Goal: Information Seeking & Learning: Learn about a topic

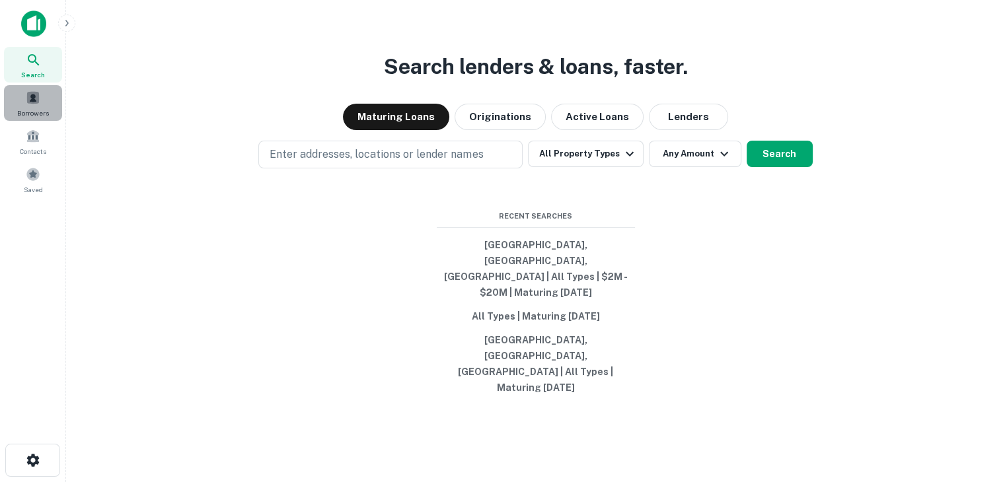
click at [36, 104] on span at bounding box center [33, 98] width 15 height 15
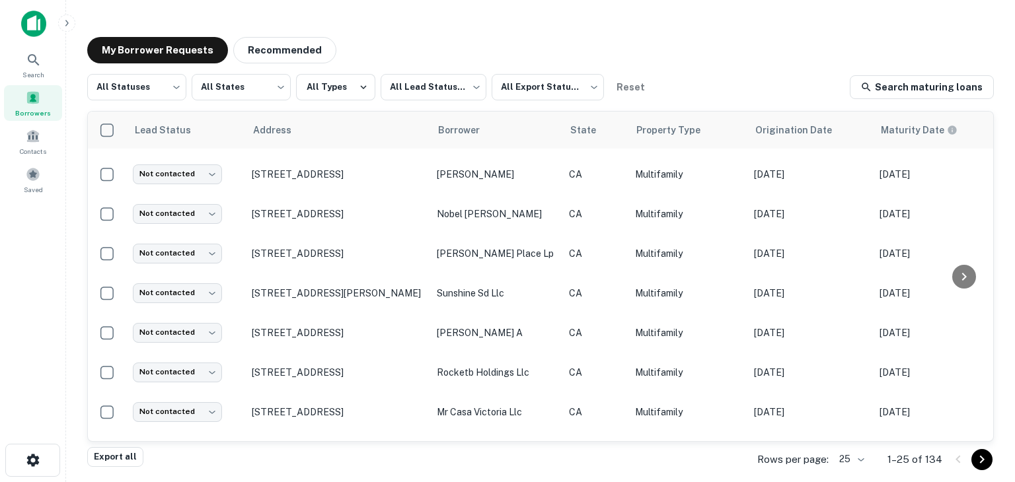
scroll to position [539, 0]
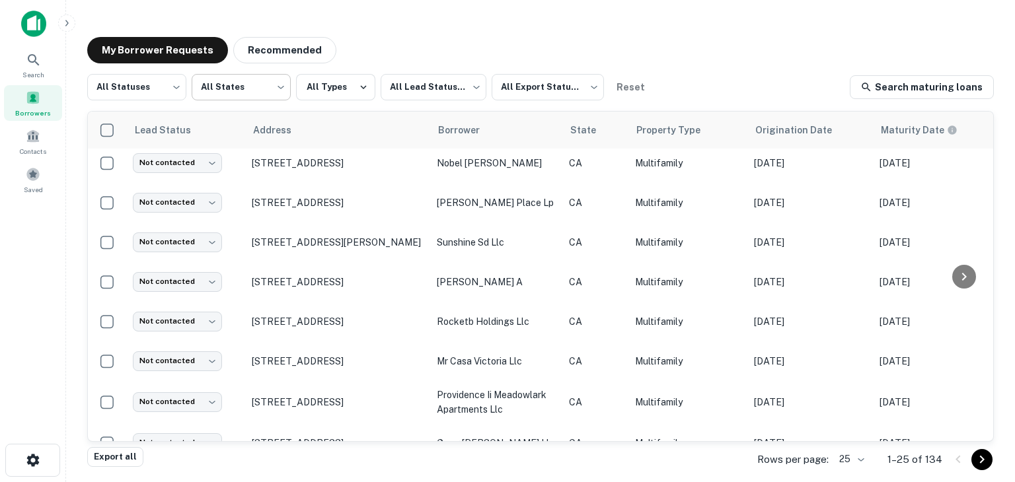
click at [253, 85] on body "Search Borrowers Contacts Saved My Borrower Requests Recommended All Statuses *…" at bounding box center [507, 241] width 1015 height 482
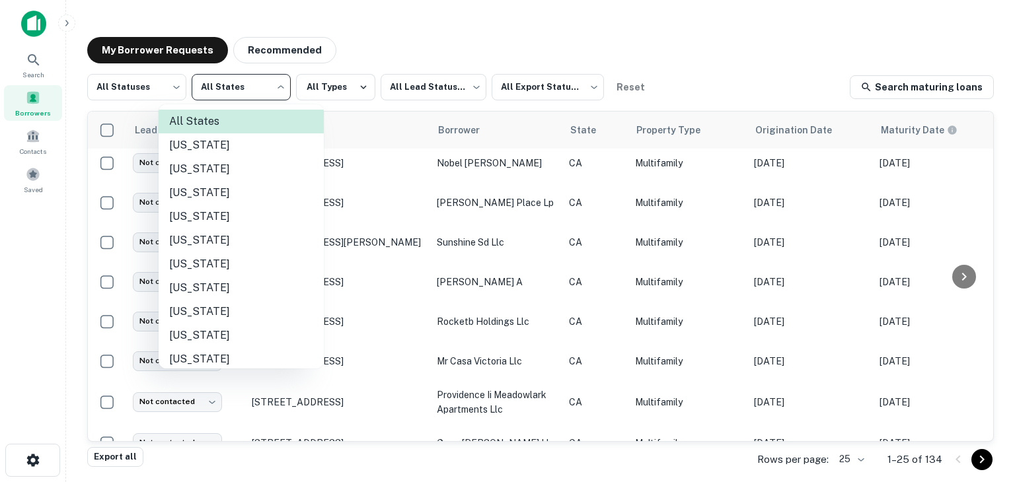
click at [331, 75] on div at bounding box center [507, 241] width 1015 height 482
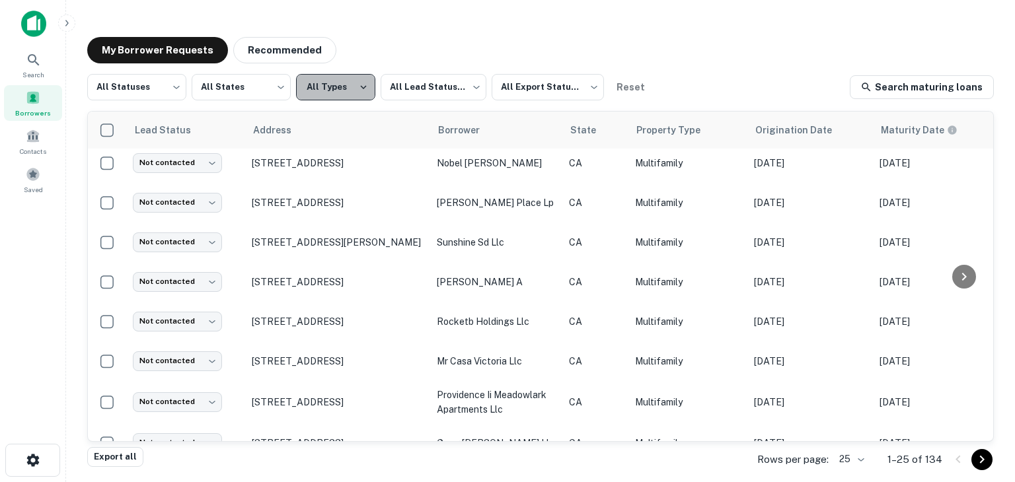
click at [334, 78] on button "All Types" at bounding box center [335, 87] width 79 height 26
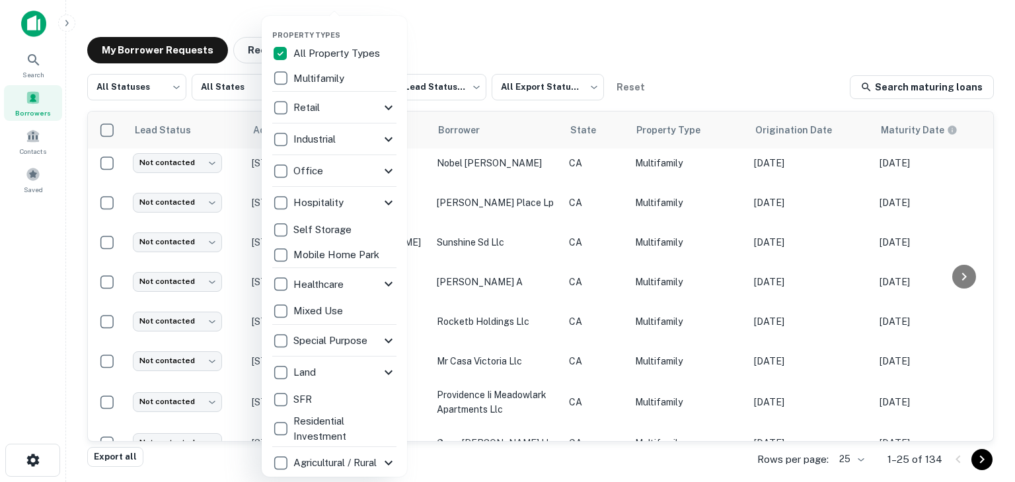
click at [435, 34] on div at bounding box center [507, 241] width 1015 height 482
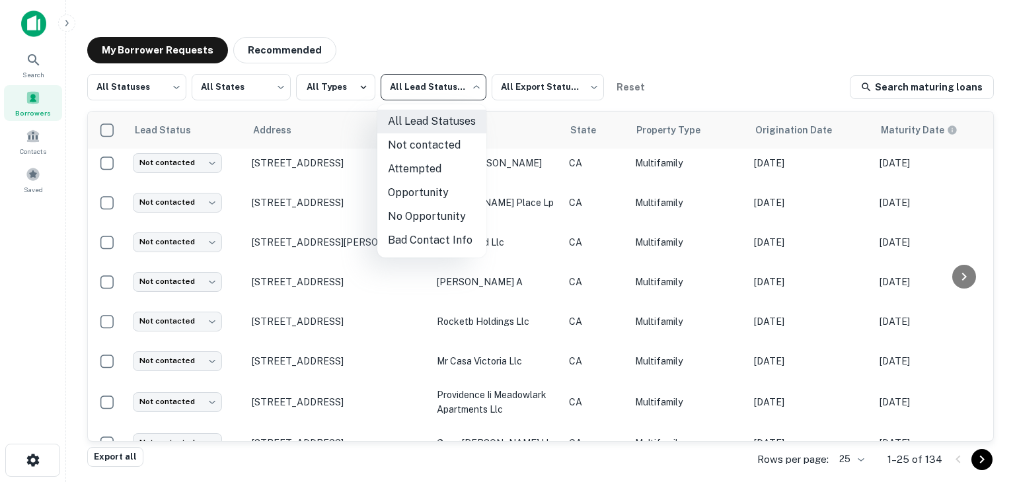
click at [443, 87] on body "Search Borrowers Contacts Saved My Borrower Requests Recommended All Statuses *…" at bounding box center [507, 241] width 1015 height 482
click at [436, 163] on li "Attempted" at bounding box center [431, 169] width 109 height 24
type input "*********"
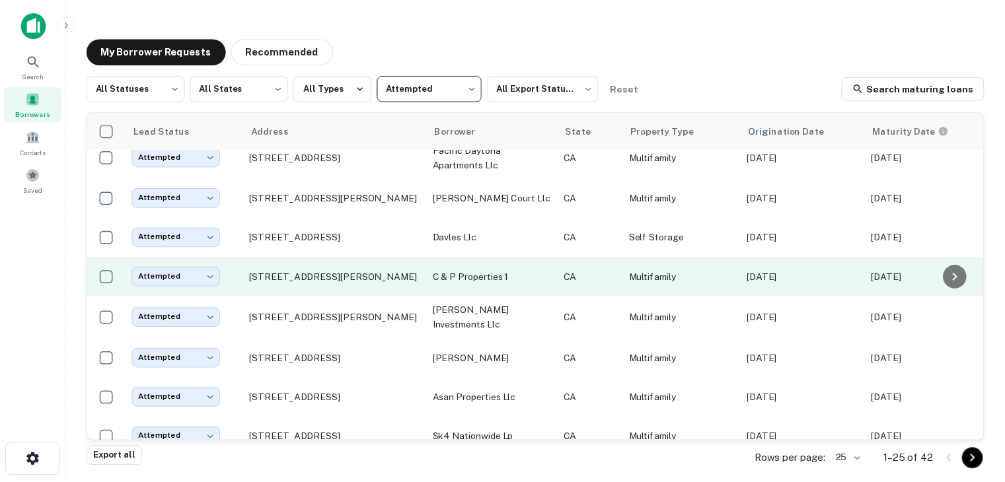
scroll to position [83, 0]
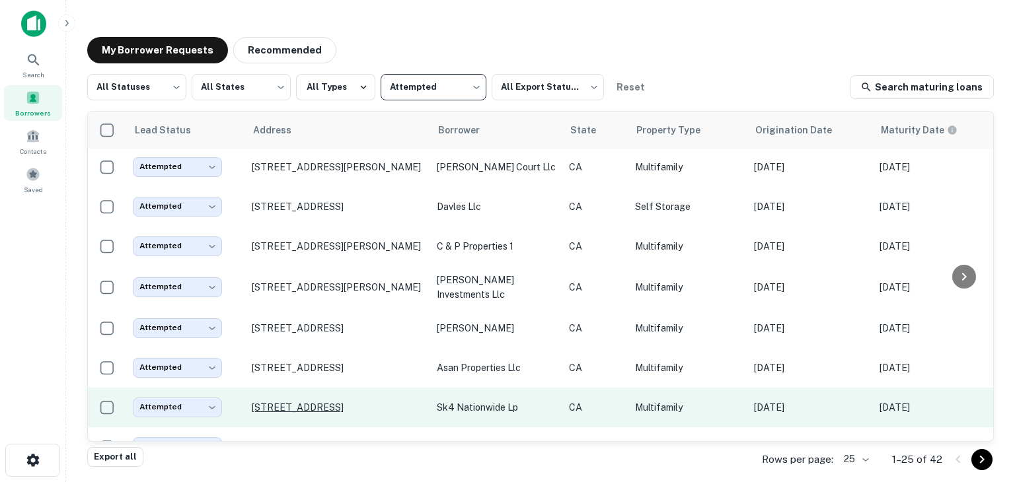
click at [357, 405] on p "[STREET_ADDRESS]" at bounding box center [338, 408] width 172 height 12
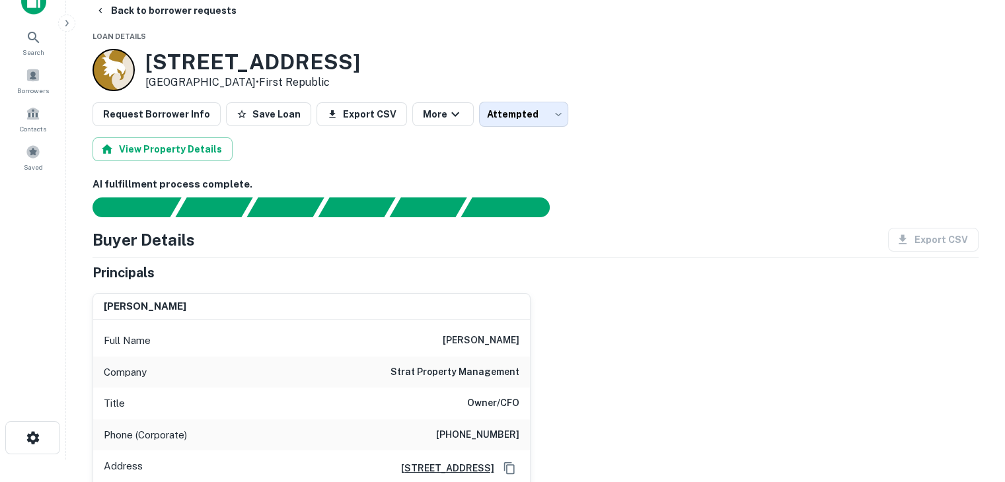
scroll to position [23, 0]
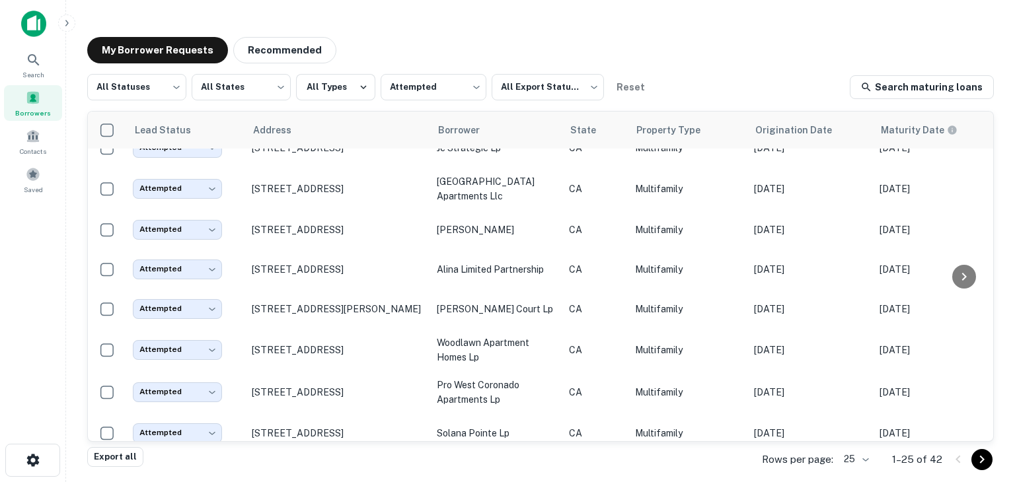
scroll to position [459, 0]
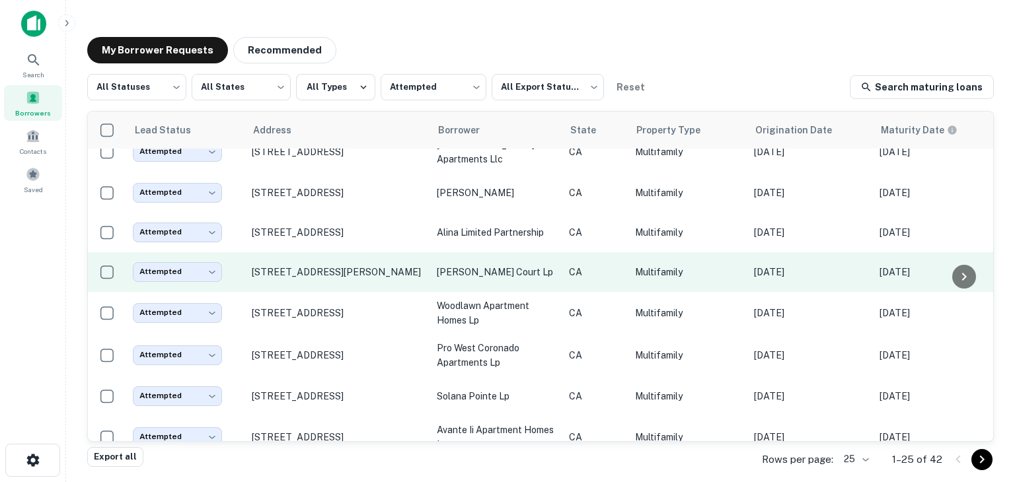
click at [492, 268] on p "[PERSON_NAME] court lp" at bounding box center [496, 272] width 119 height 15
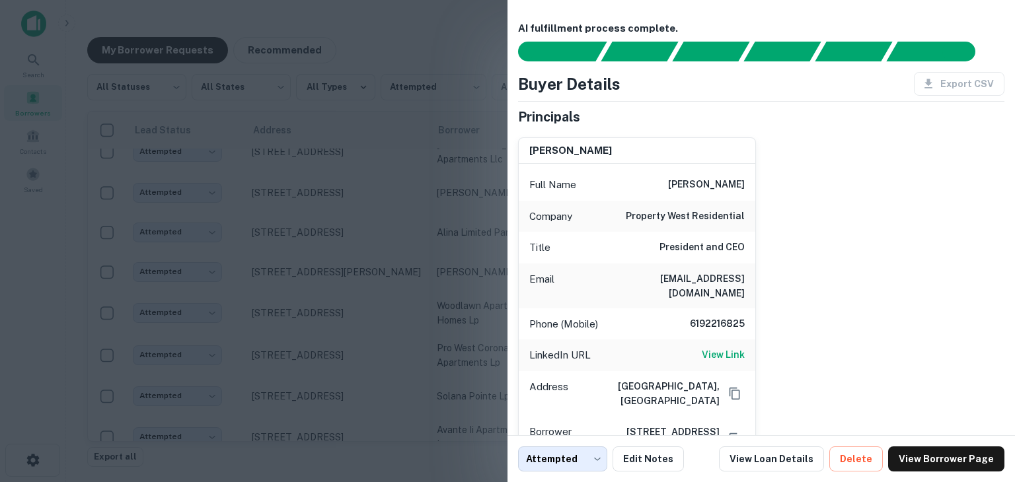
click at [402, 280] on div at bounding box center [507, 241] width 1015 height 482
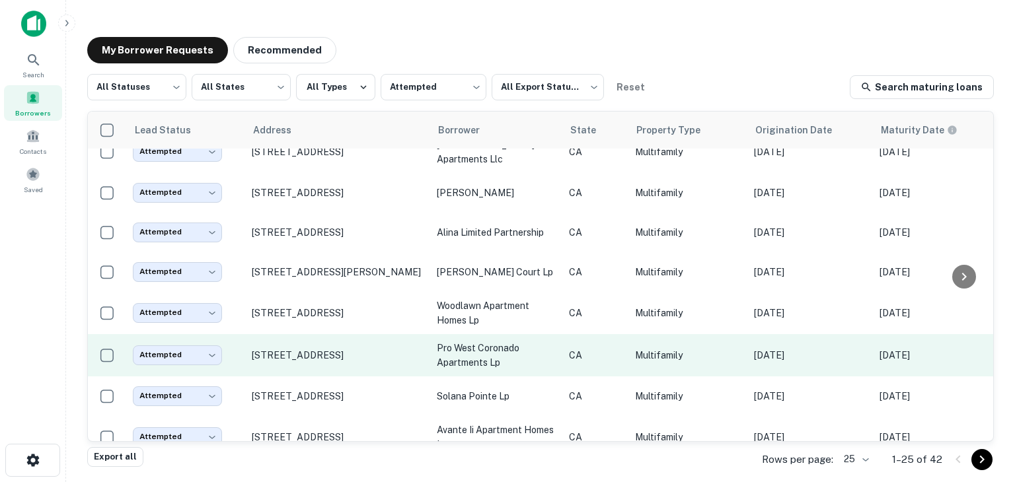
click at [467, 349] on p "pro west coronado apartments lp" at bounding box center [496, 355] width 119 height 29
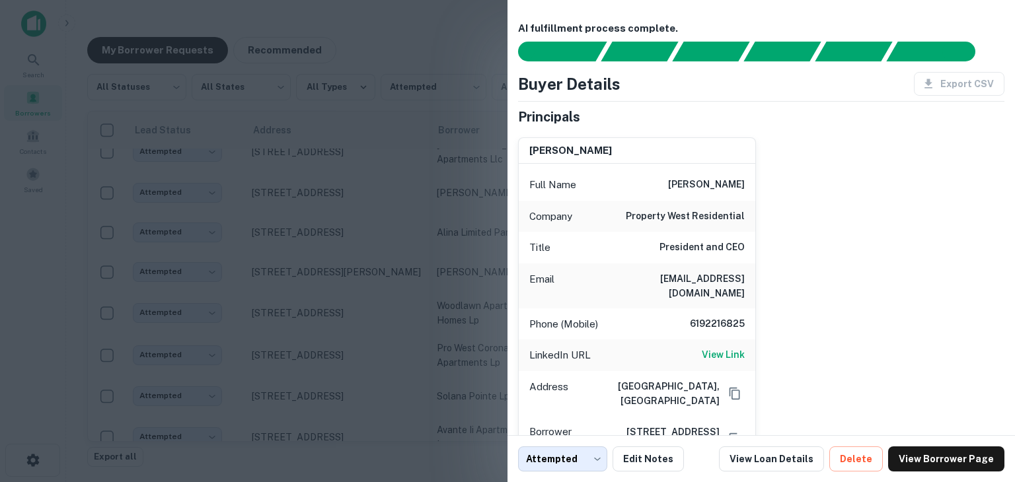
click at [442, 344] on div at bounding box center [507, 241] width 1015 height 482
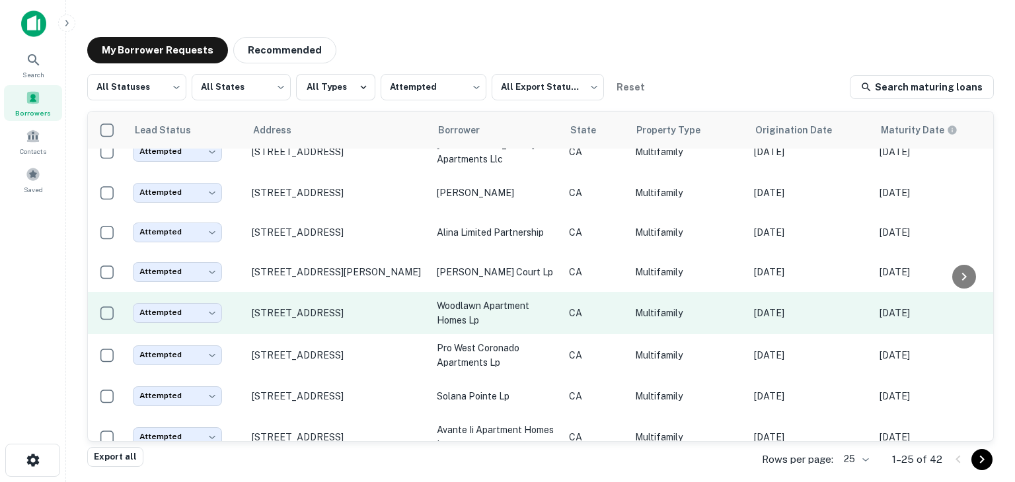
click at [469, 307] on p "woodlawn apartment homes lp" at bounding box center [496, 313] width 119 height 29
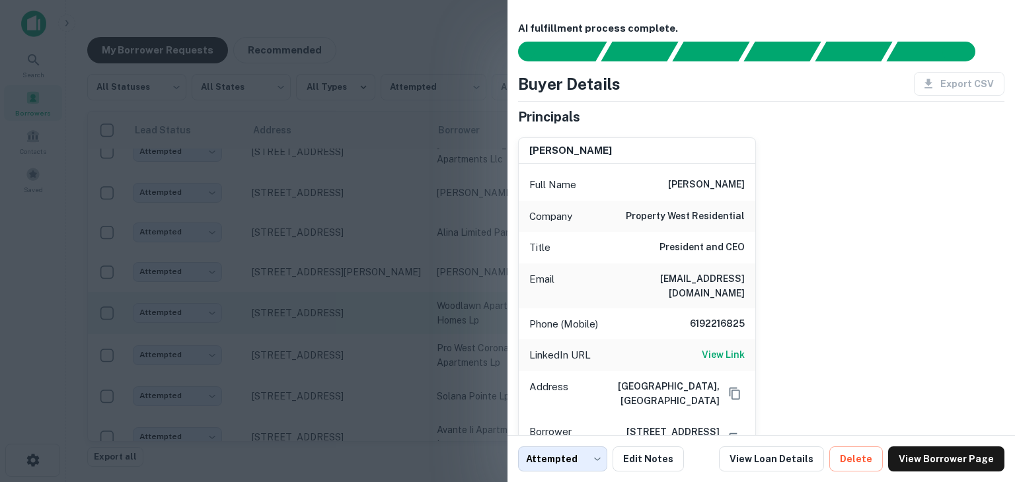
click at [469, 307] on div at bounding box center [507, 241] width 1015 height 482
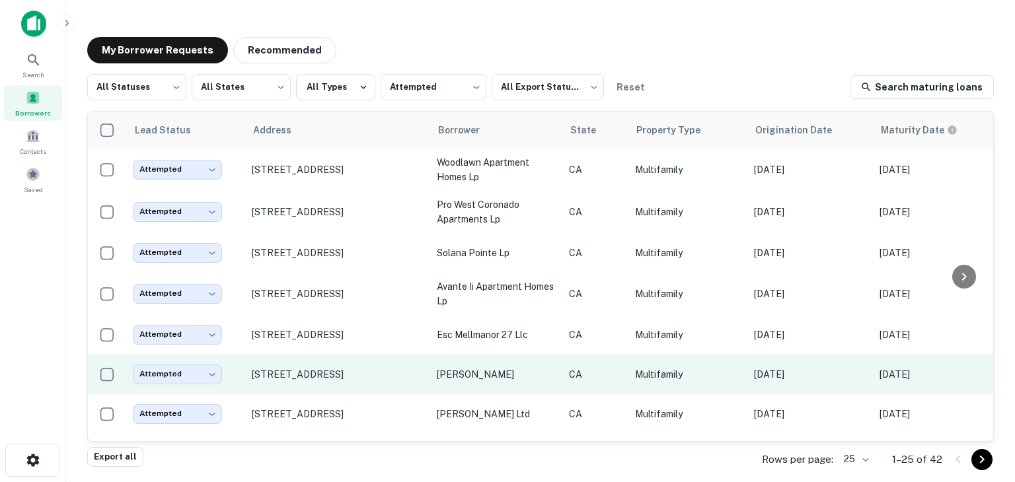
scroll to position [597, 0]
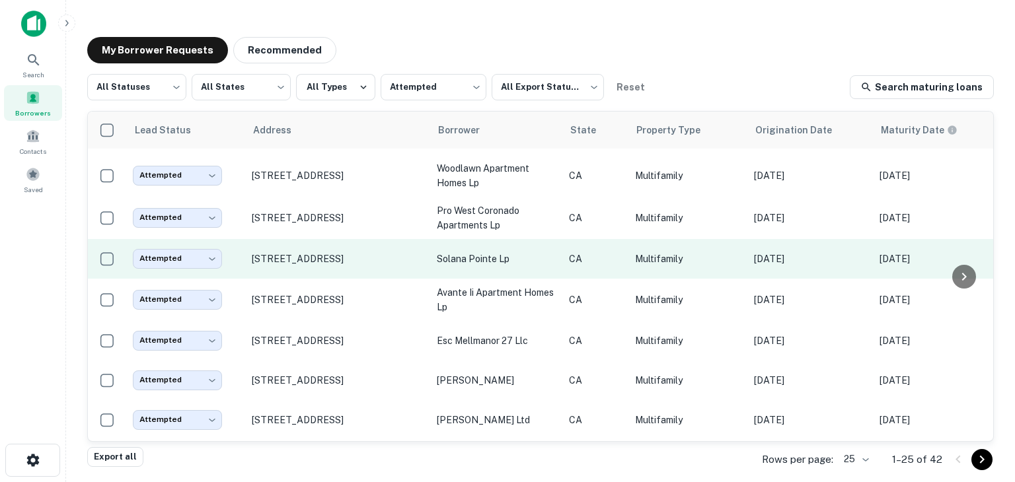
click at [452, 256] on p "solana pointe lp" at bounding box center [496, 259] width 119 height 15
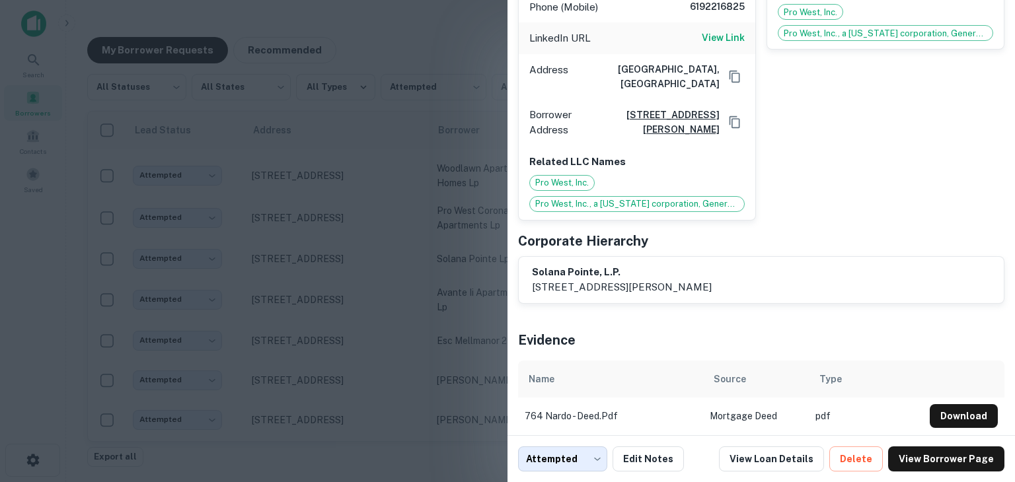
scroll to position [0, 0]
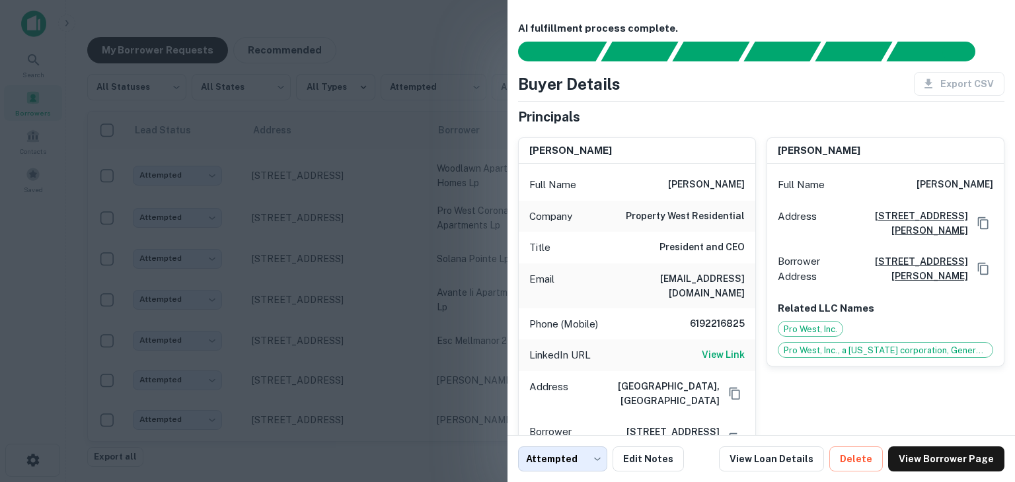
click at [359, 244] on div at bounding box center [507, 241] width 1015 height 482
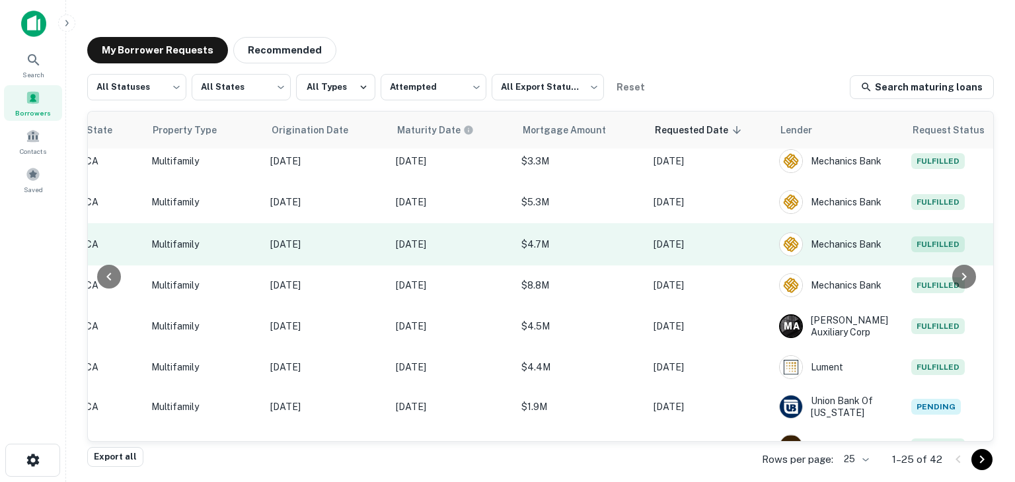
scroll to position [570, 566]
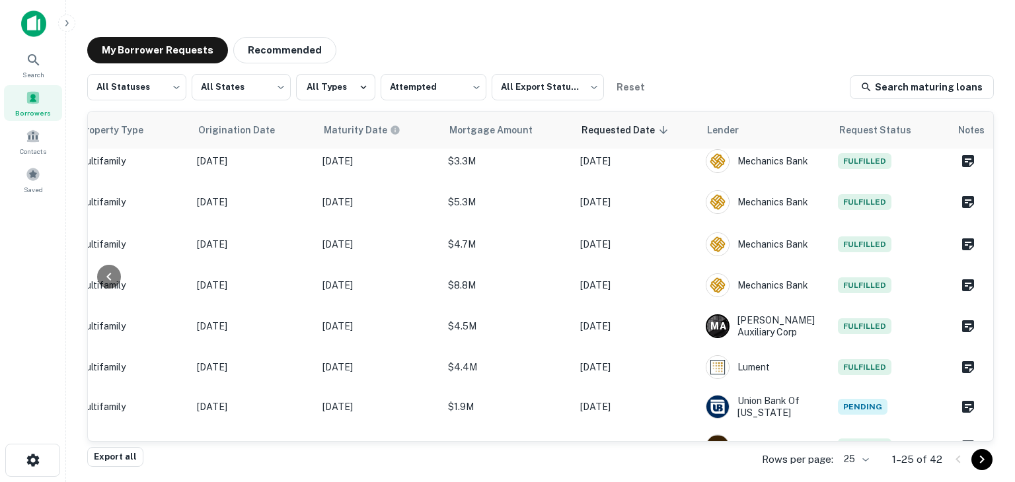
click at [859, 453] on body "Search Borrowers Contacts Saved My Borrower Requests Recommended All Statuses *…" at bounding box center [507, 241] width 1015 height 482
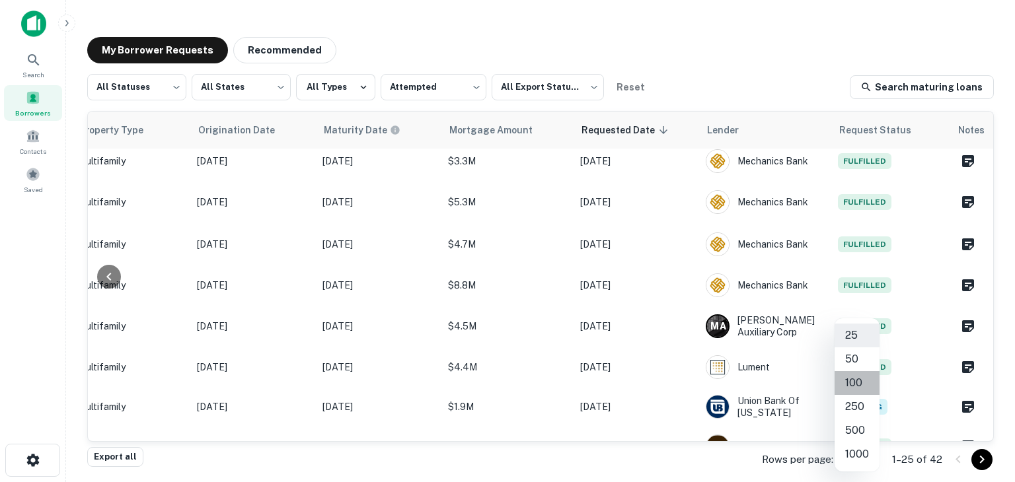
click at [860, 390] on li "100" at bounding box center [857, 383] width 45 height 24
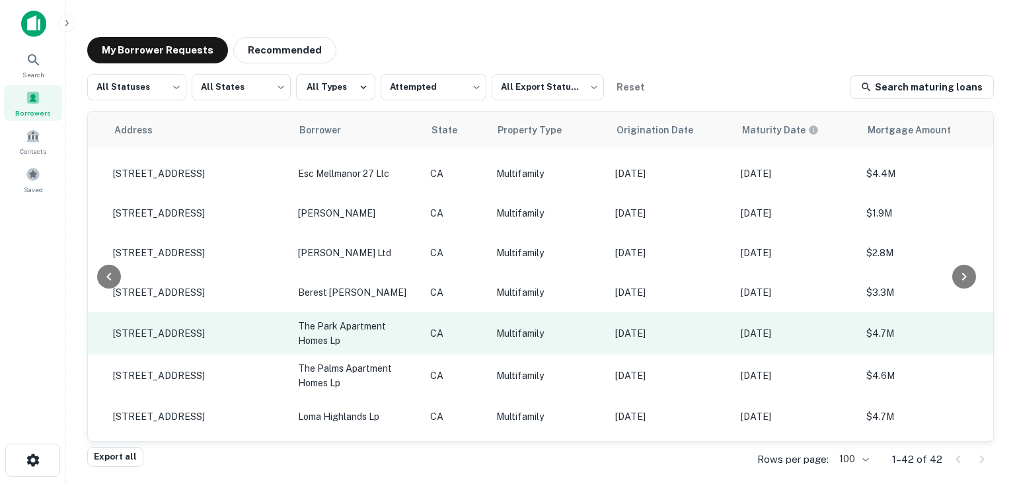
scroll to position [764, 108]
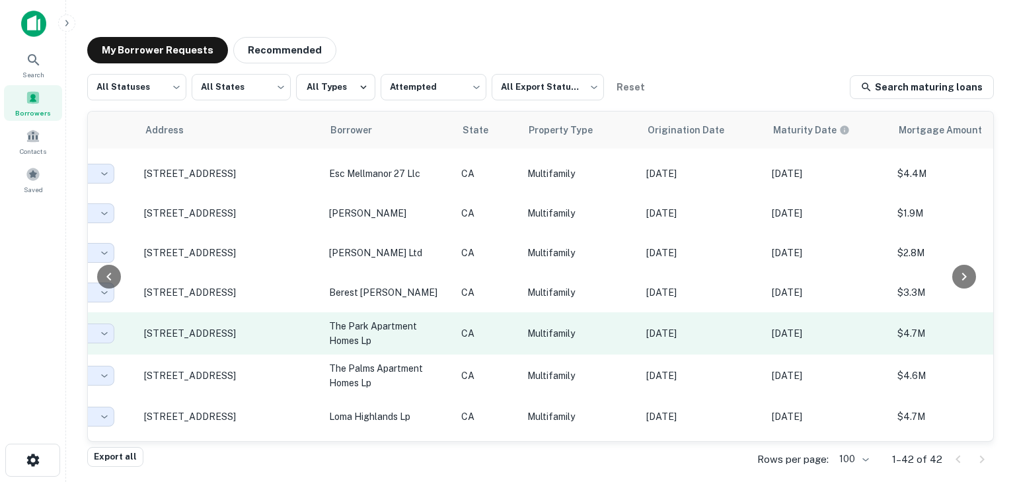
click at [372, 326] on p "the park apartment homes lp" at bounding box center [388, 333] width 119 height 29
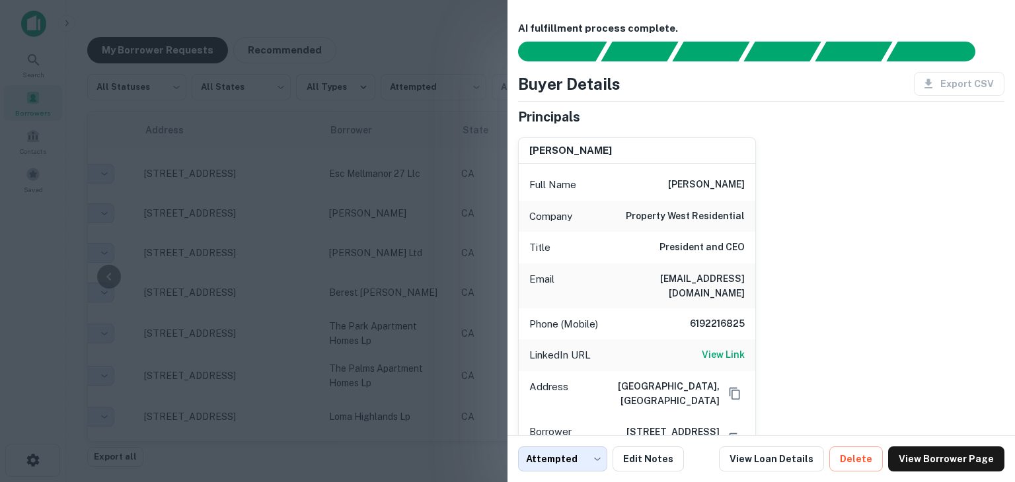
click at [417, 291] on div at bounding box center [507, 241] width 1015 height 482
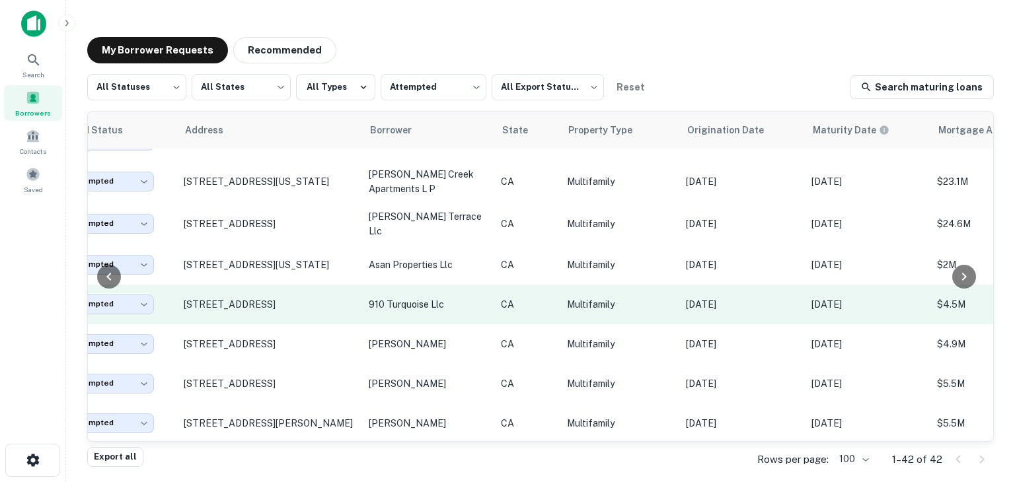
scroll to position [1241, 65]
click at [423, 304] on p "910 turquoise llc" at bounding box center [431, 304] width 119 height 15
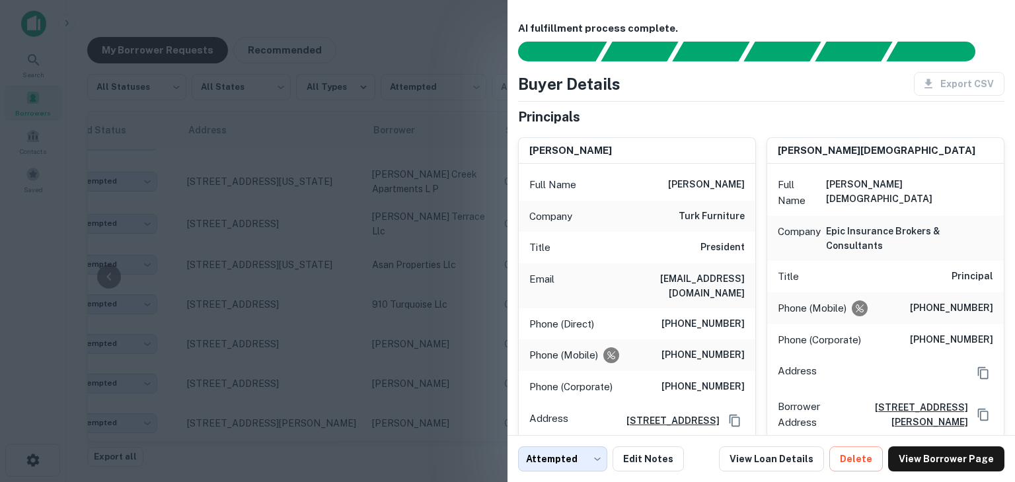
click at [439, 211] on div at bounding box center [507, 241] width 1015 height 482
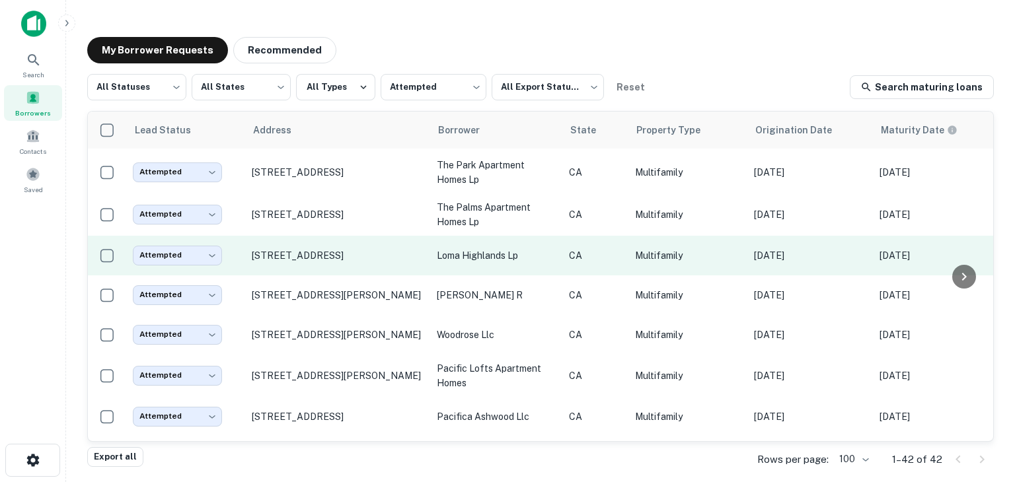
scroll to position [903, 0]
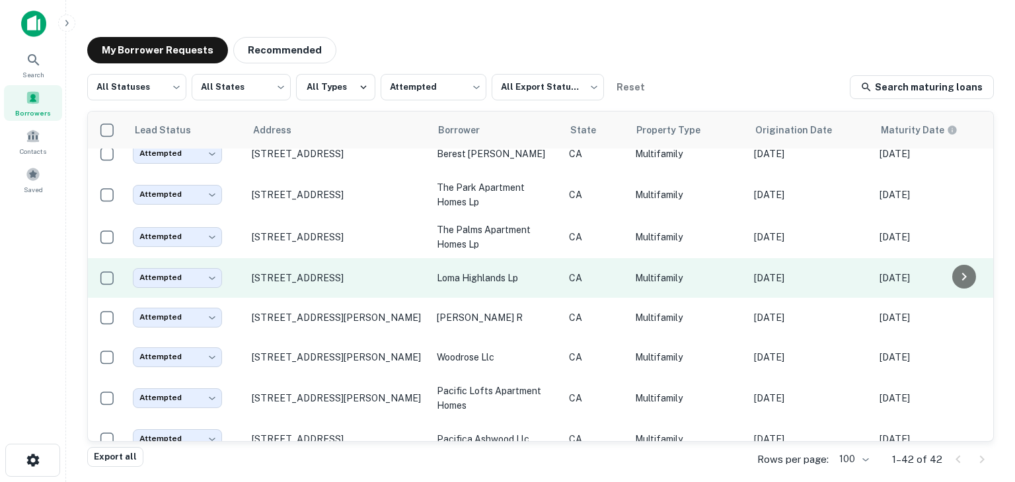
click at [453, 267] on td "loma highlands lp" at bounding box center [496, 278] width 132 height 40
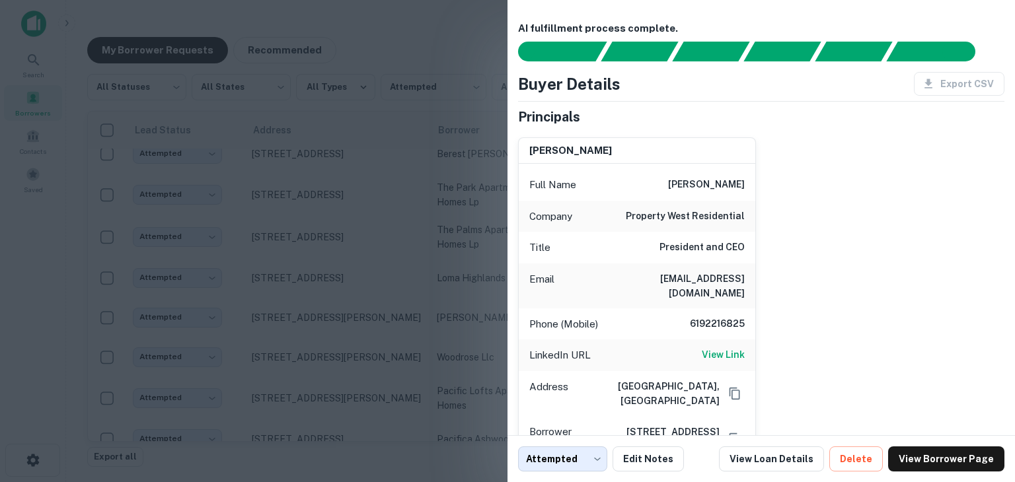
click at [358, 282] on div at bounding box center [507, 241] width 1015 height 482
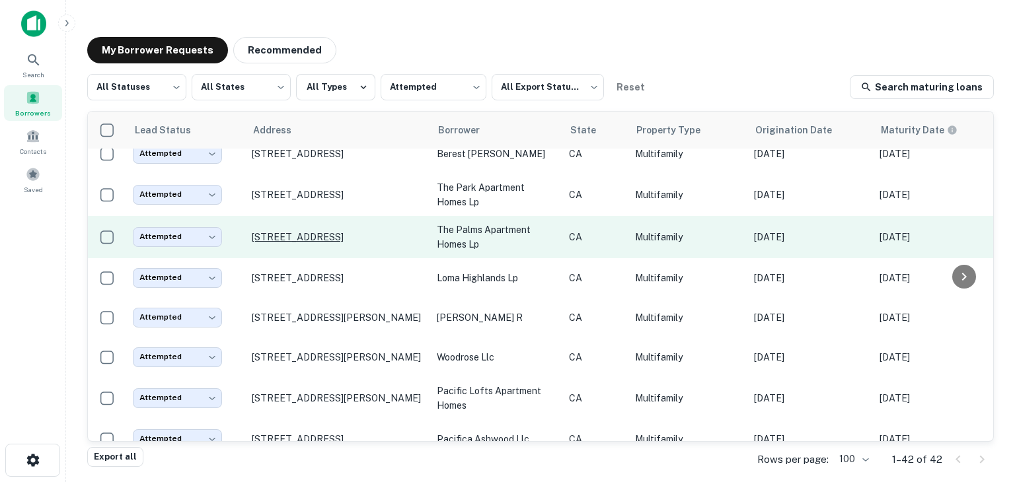
click at [342, 231] on p "[STREET_ADDRESS]" at bounding box center [338, 237] width 172 height 12
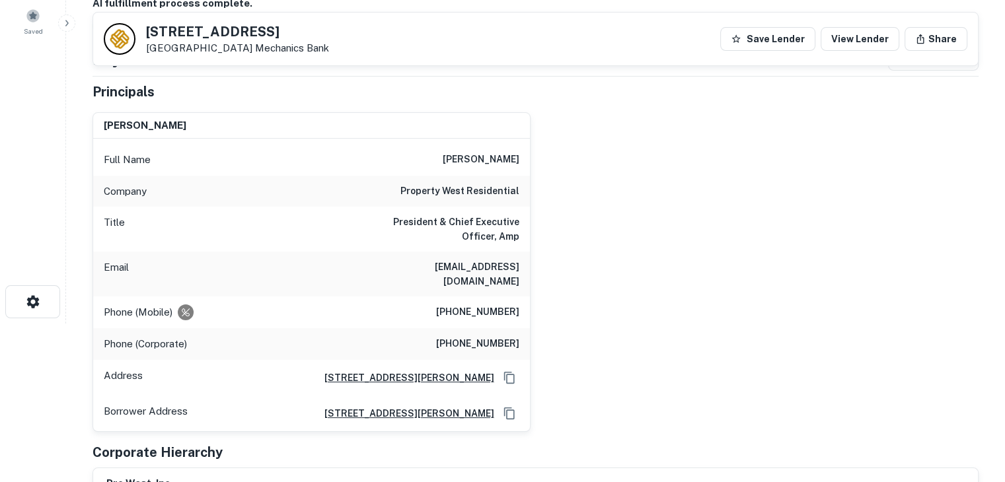
scroll to position [160, 0]
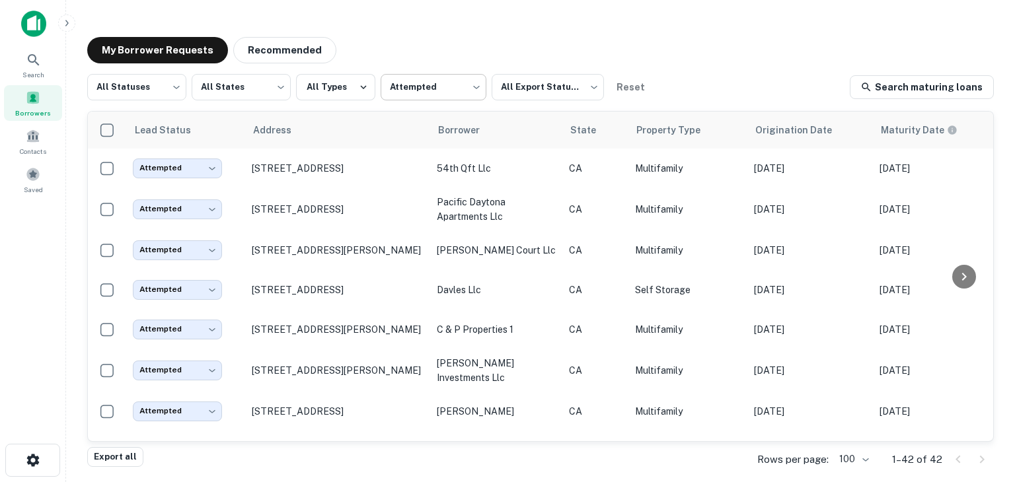
click at [404, 89] on body "Search Borrowers Contacts Saved My Borrower Requests Recommended All Statuses *…" at bounding box center [507, 241] width 1015 height 482
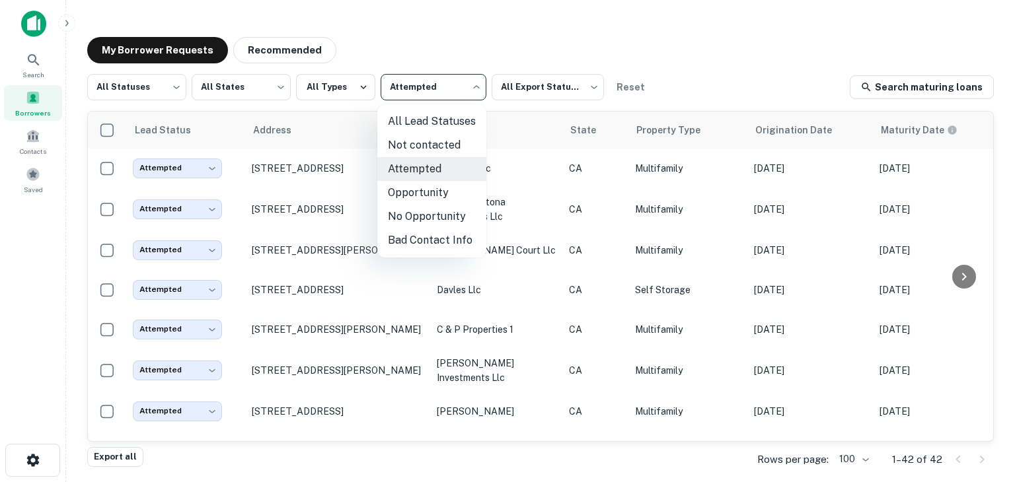
click at [418, 142] on li "Not contacted" at bounding box center [431, 146] width 109 height 24
type input "****"
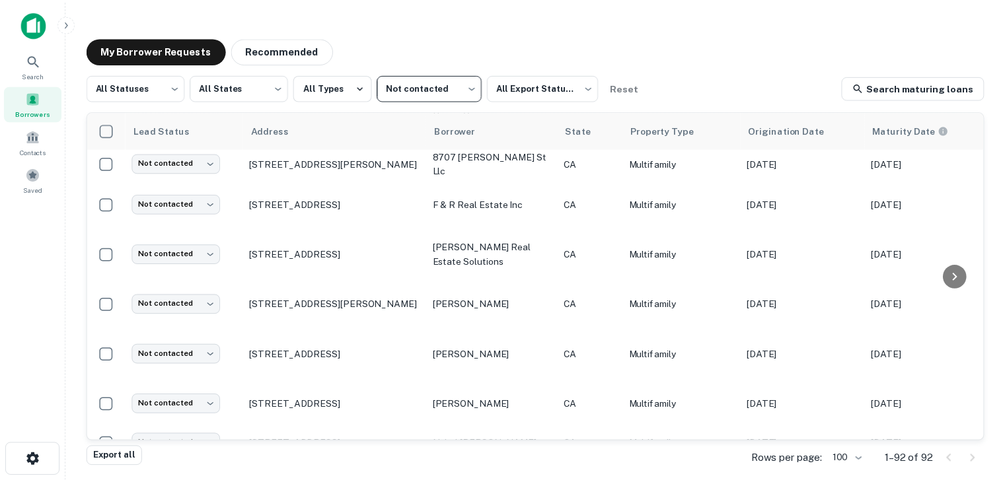
scroll to position [259, 0]
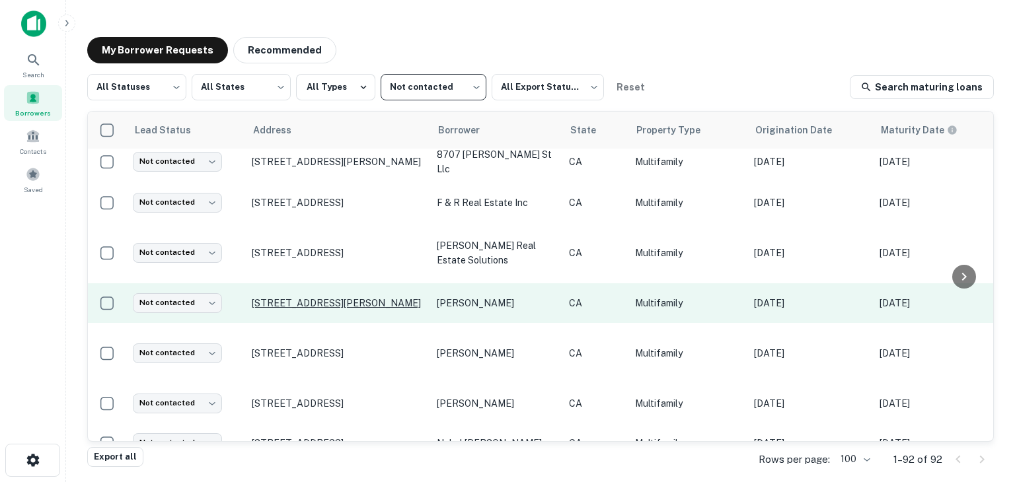
click at [336, 297] on p "[STREET_ADDRESS][PERSON_NAME]" at bounding box center [338, 303] width 172 height 12
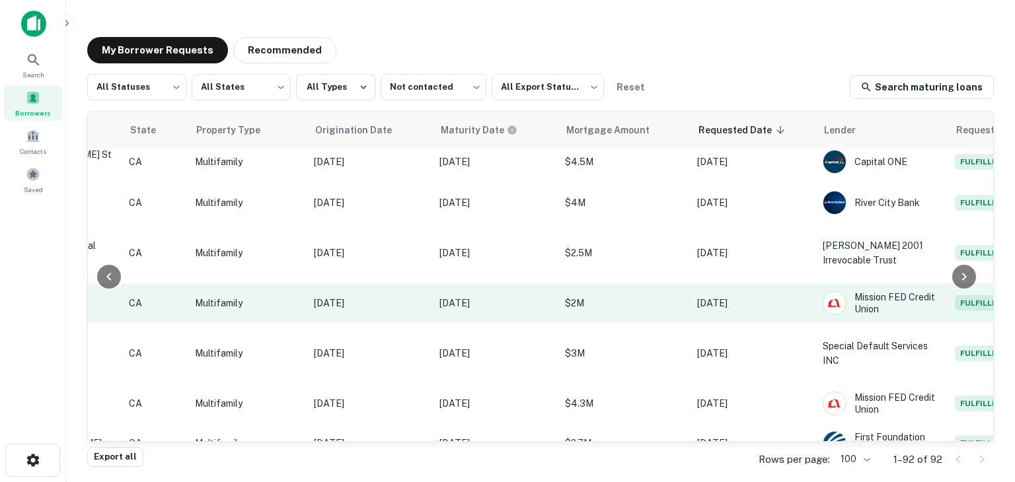
scroll to position [259, 443]
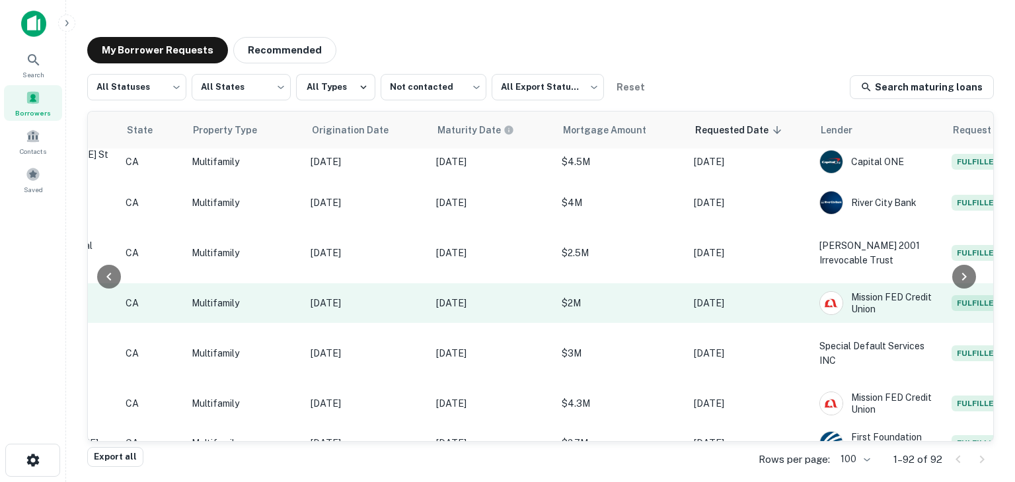
click at [466, 296] on p "[DATE]" at bounding box center [492, 303] width 112 height 15
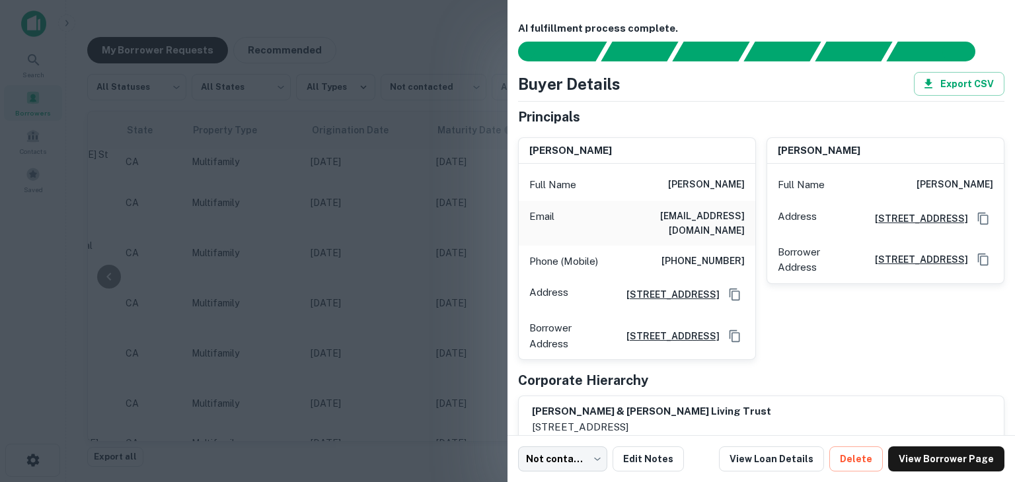
click at [378, 286] on div at bounding box center [507, 241] width 1015 height 482
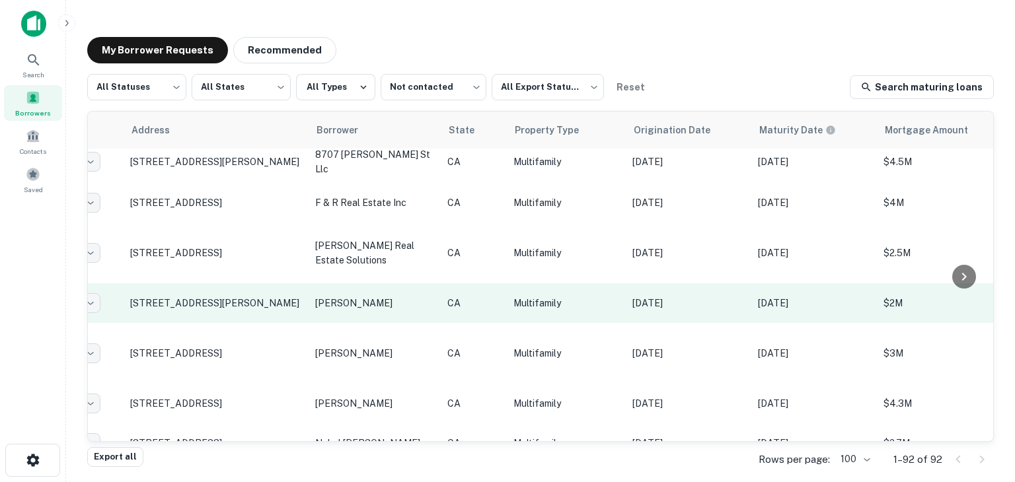
scroll to position [259, 0]
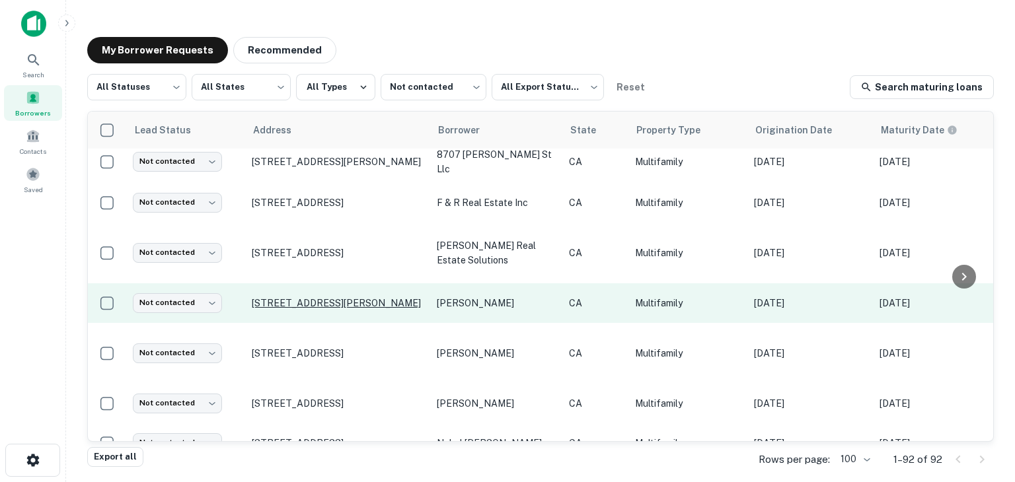
click at [323, 297] on p "[STREET_ADDRESS][PERSON_NAME]" at bounding box center [338, 303] width 172 height 12
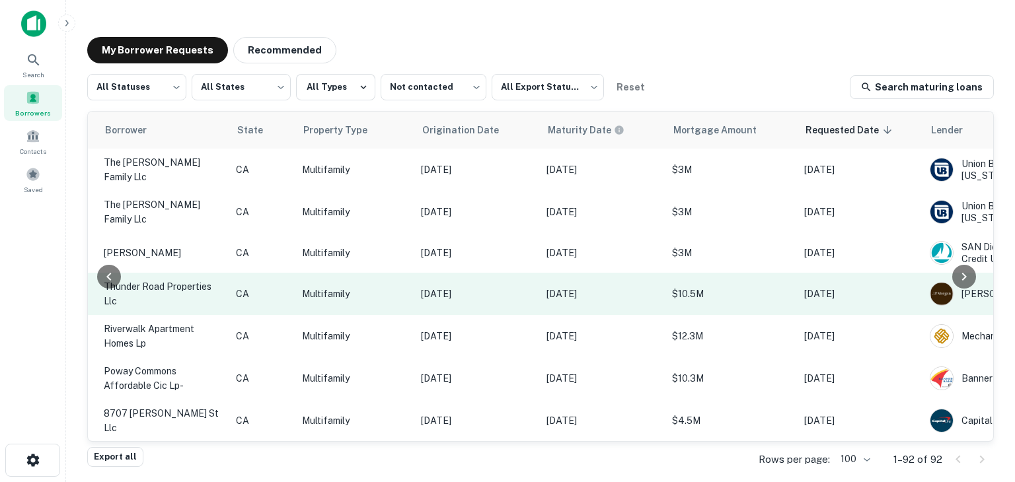
scroll to position [0, 330]
click at [693, 291] on p "$10.5M" at bounding box center [734, 294] width 119 height 15
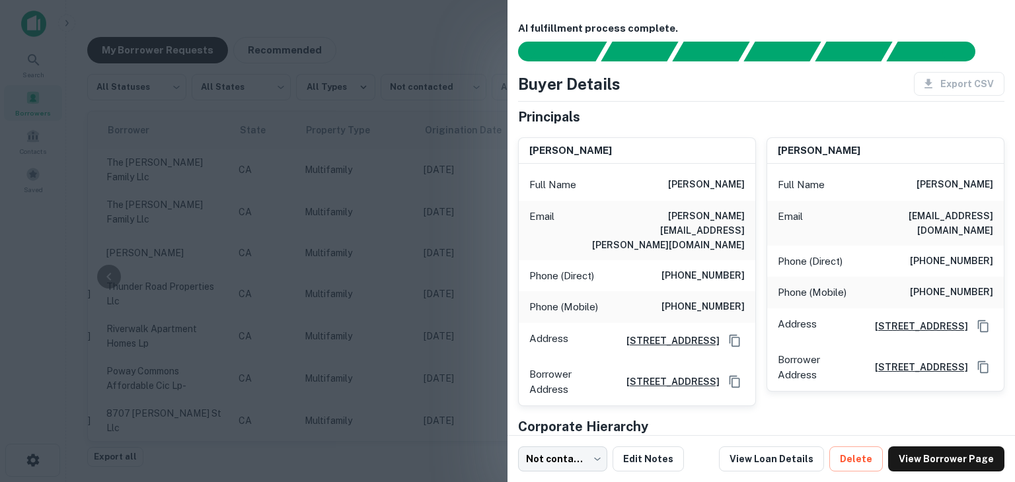
click at [333, 242] on div at bounding box center [507, 241] width 1015 height 482
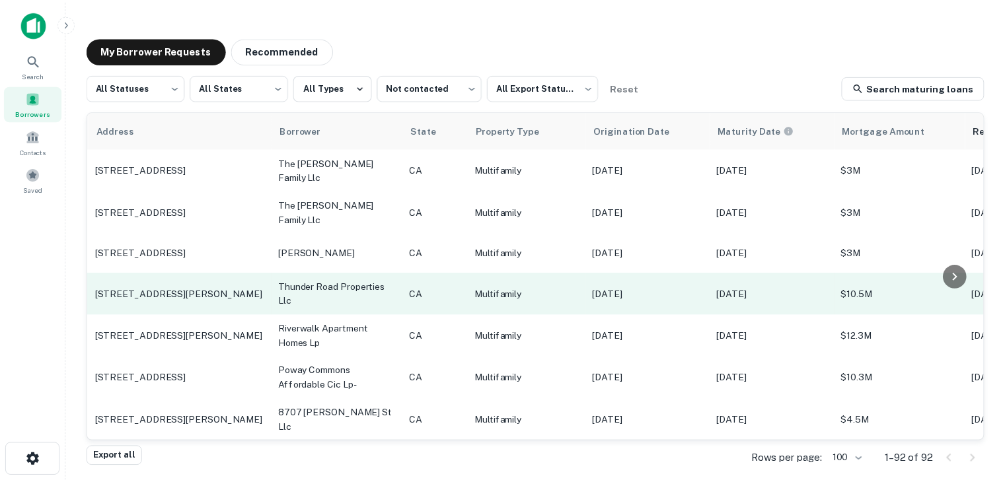
scroll to position [0, 0]
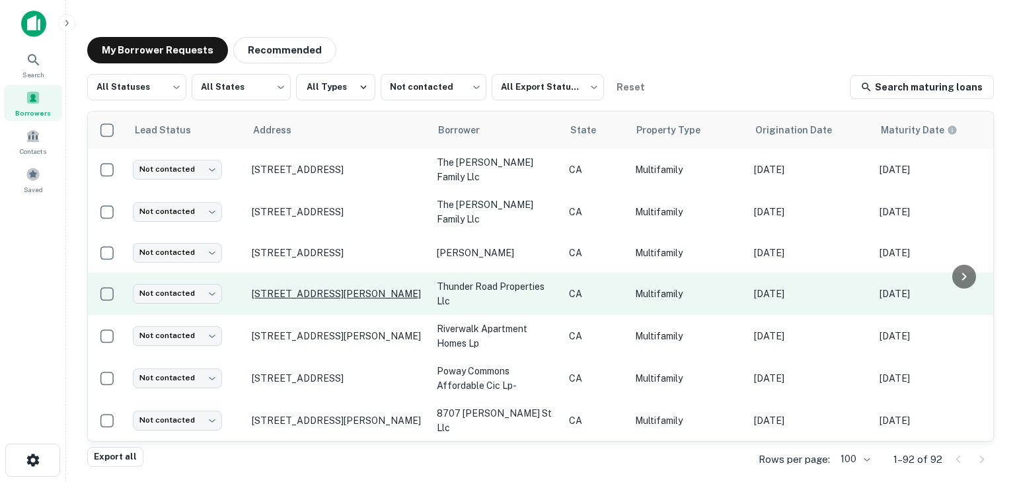
click at [367, 288] on p "[STREET_ADDRESS][PERSON_NAME]" at bounding box center [338, 294] width 172 height 12
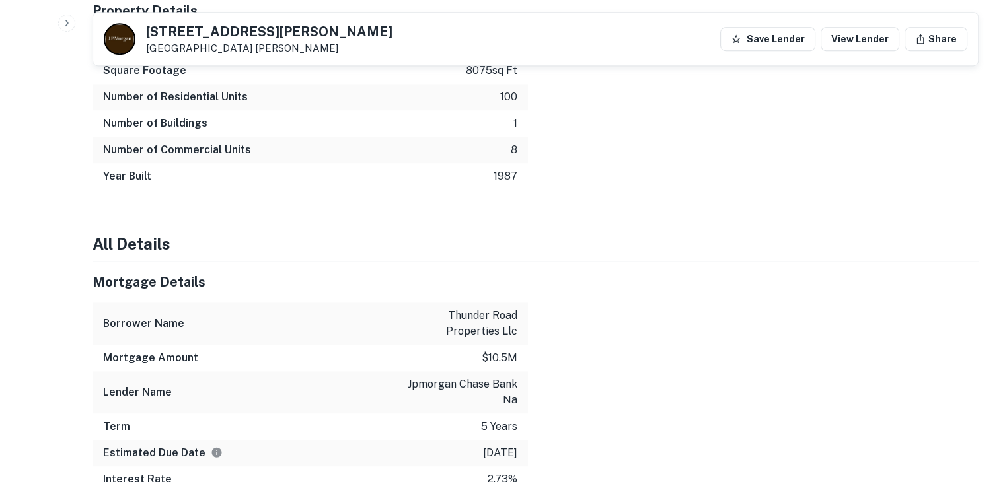
scroll to position [953, 0]
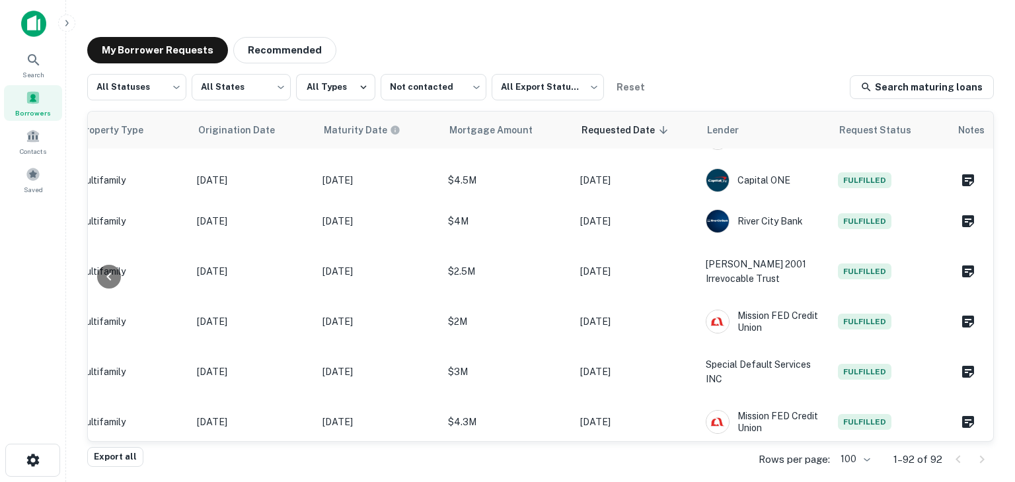
scroll to position [239, 558]
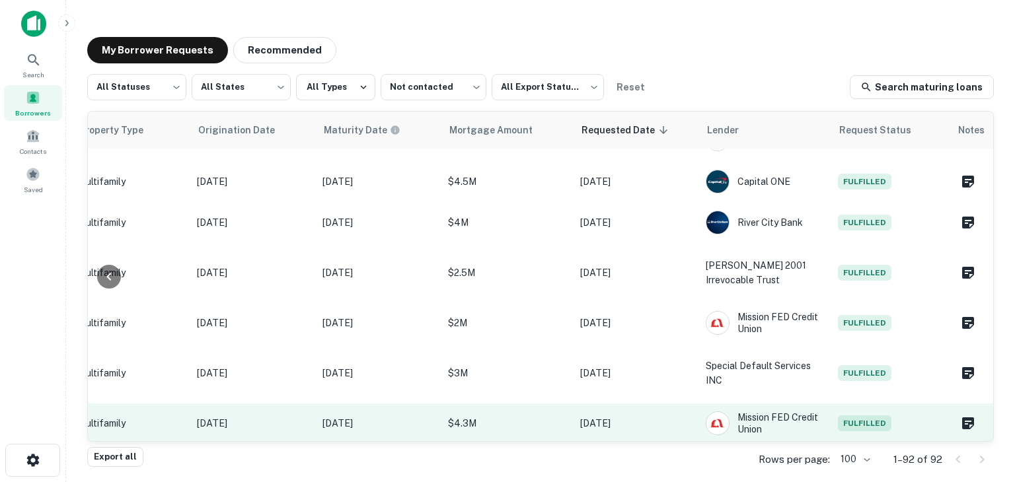
click at [484, 416] on p "$4.3M" at bounding box center [507, 423] width 119 height 15
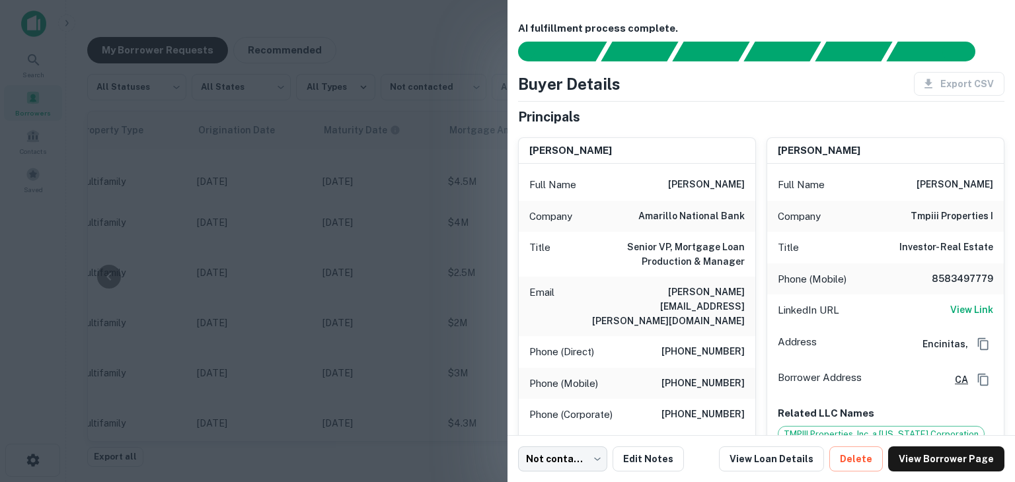
click at [375, 192] on div at bounding box center [507, 241] width 1015 height 482
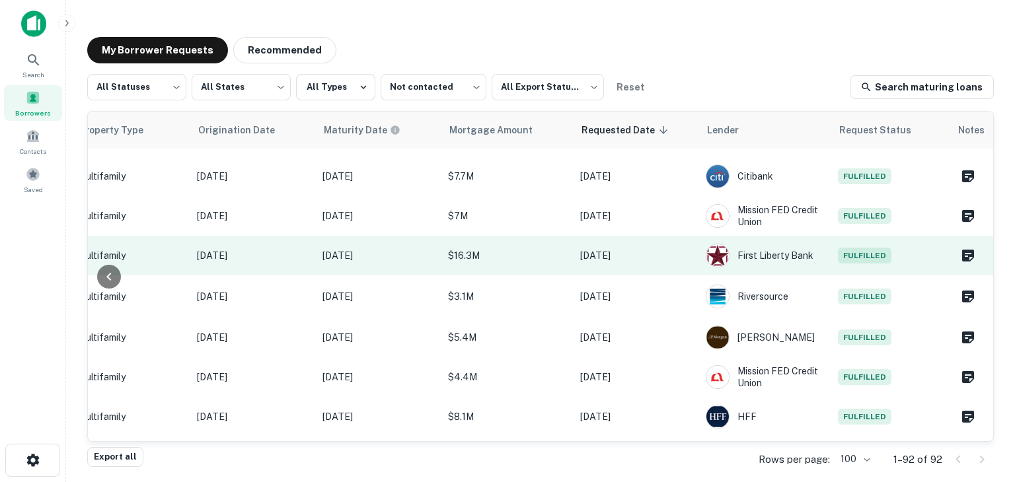
scroll to position [888, 558]
click at [489, 249] on p "$16.3M" at bounding box center [507, 256] width 119 height 15
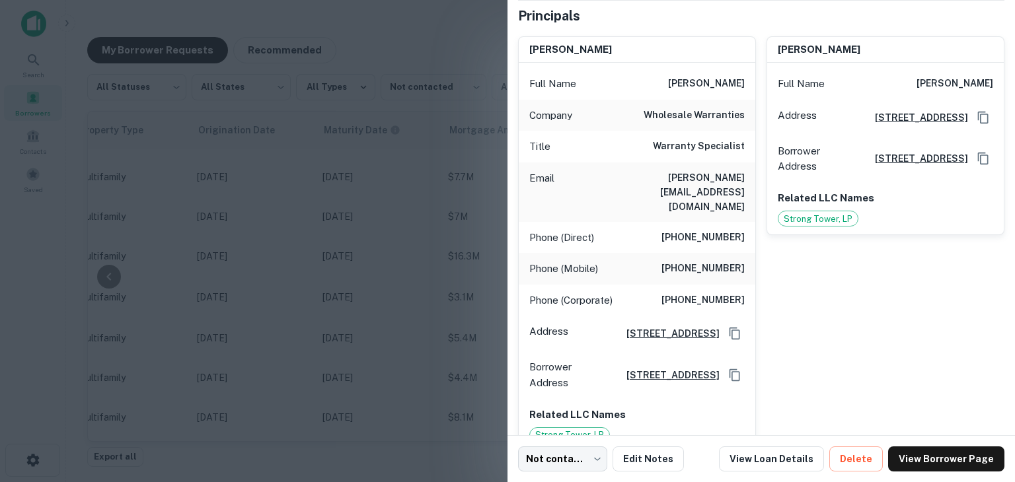
scroll to position [0, 0]
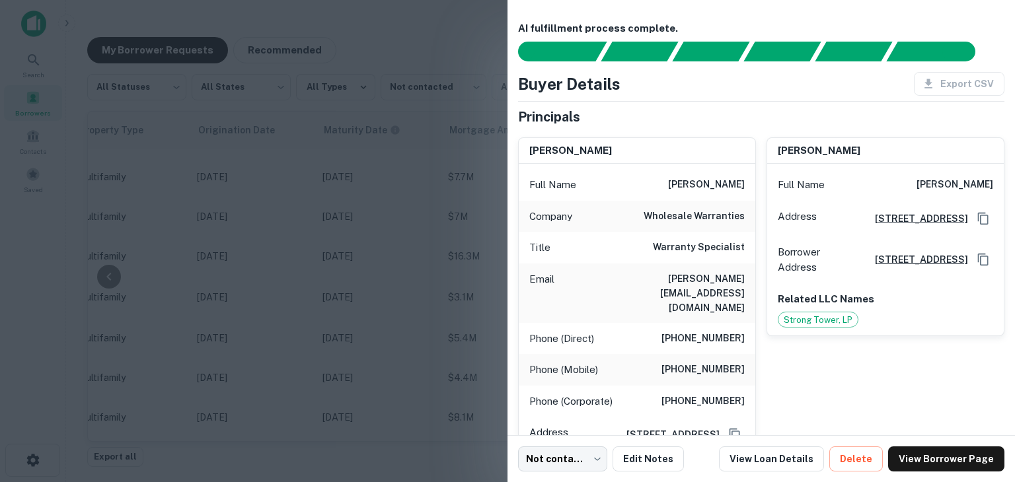
click at [486, 297] on div at bounding box center [507, 241] width 1015 height 482
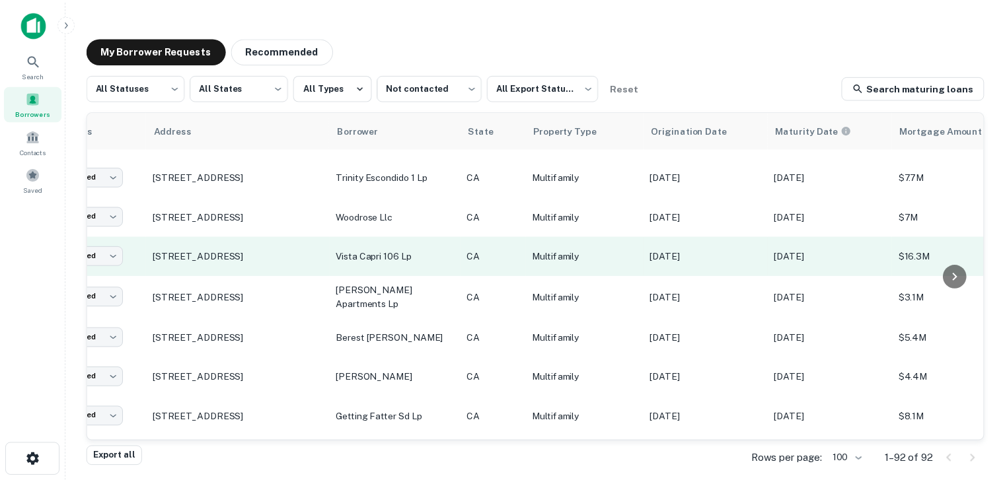
scroll to position [888, 0]
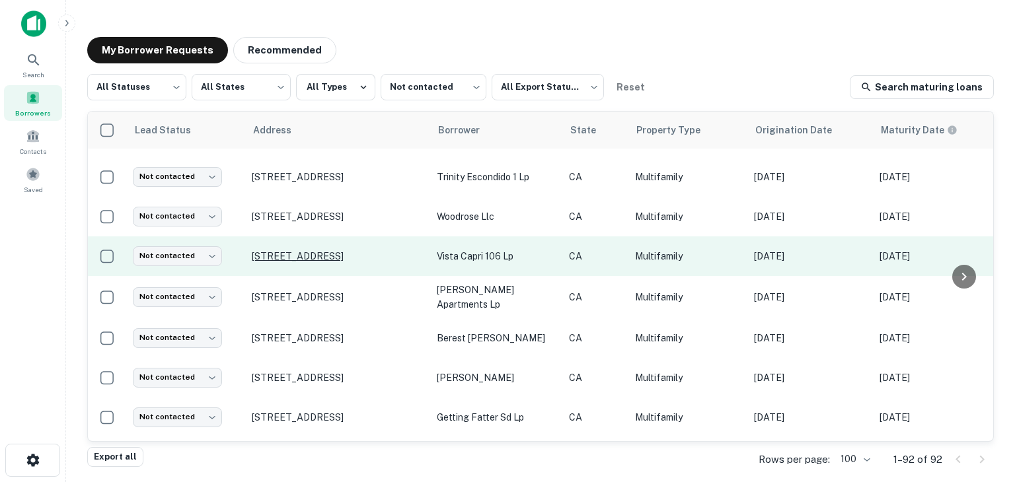
click at [369, 250] on p "[STREET_ADDRESS]" at bounding box center [338, 256] width 172 height 12
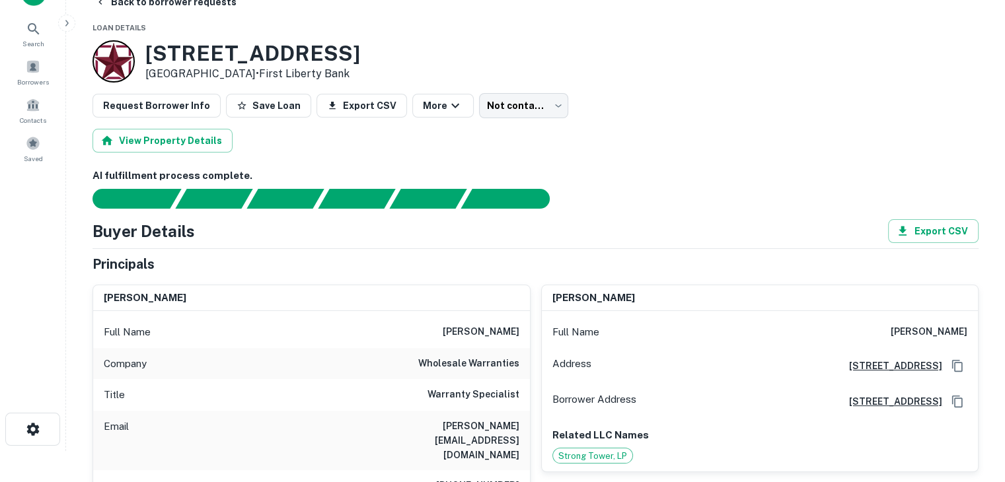
scroll to position [34, 0]
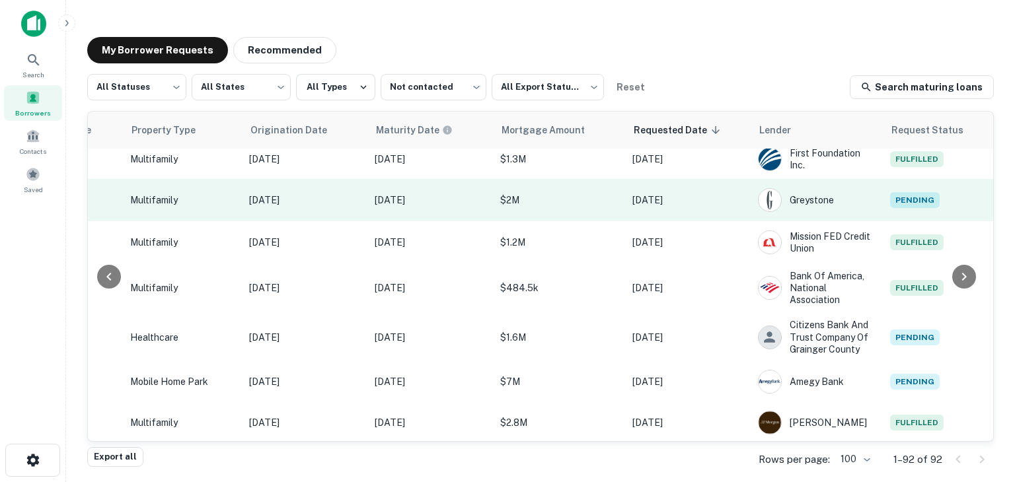
scroll to position [1798, 505]
